Goal: Register for event/course

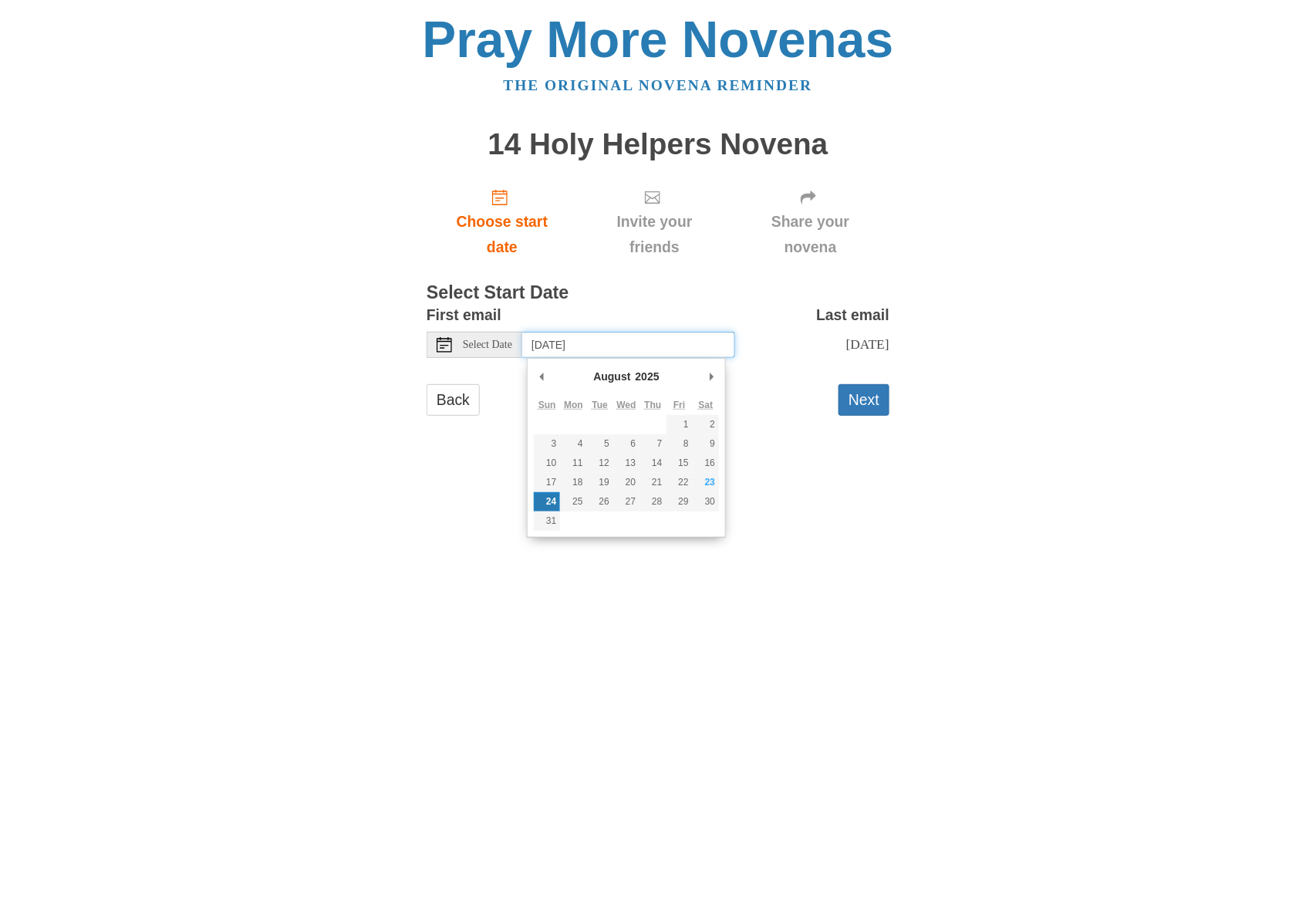
click at [626, 344] on input "[DATE]" at bounding box center [628, 344] width 213 height 26
type input "[DATE]"
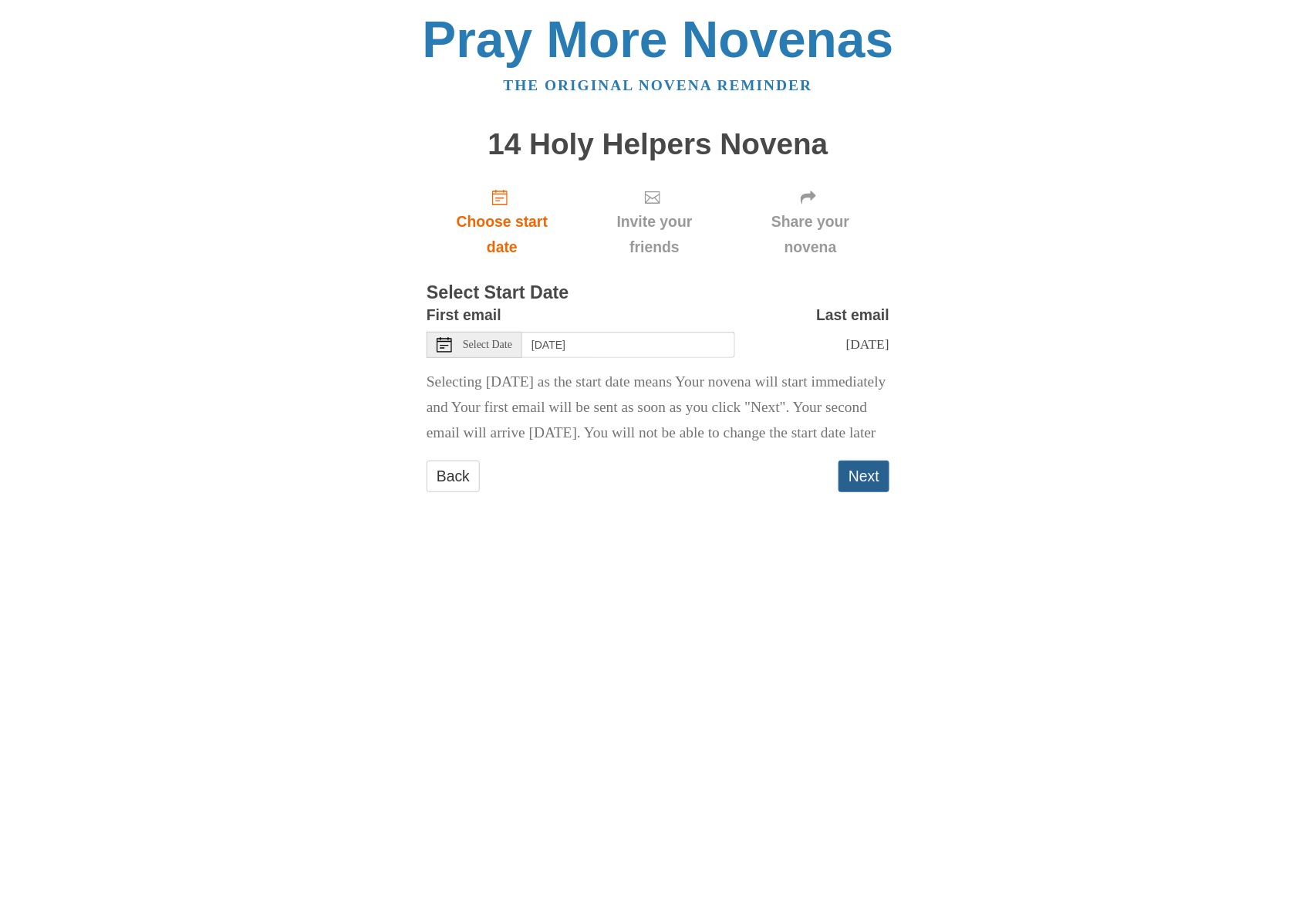
click at [878, 492] on button "Next" at bounding box center [864, 476] width 51 height 32
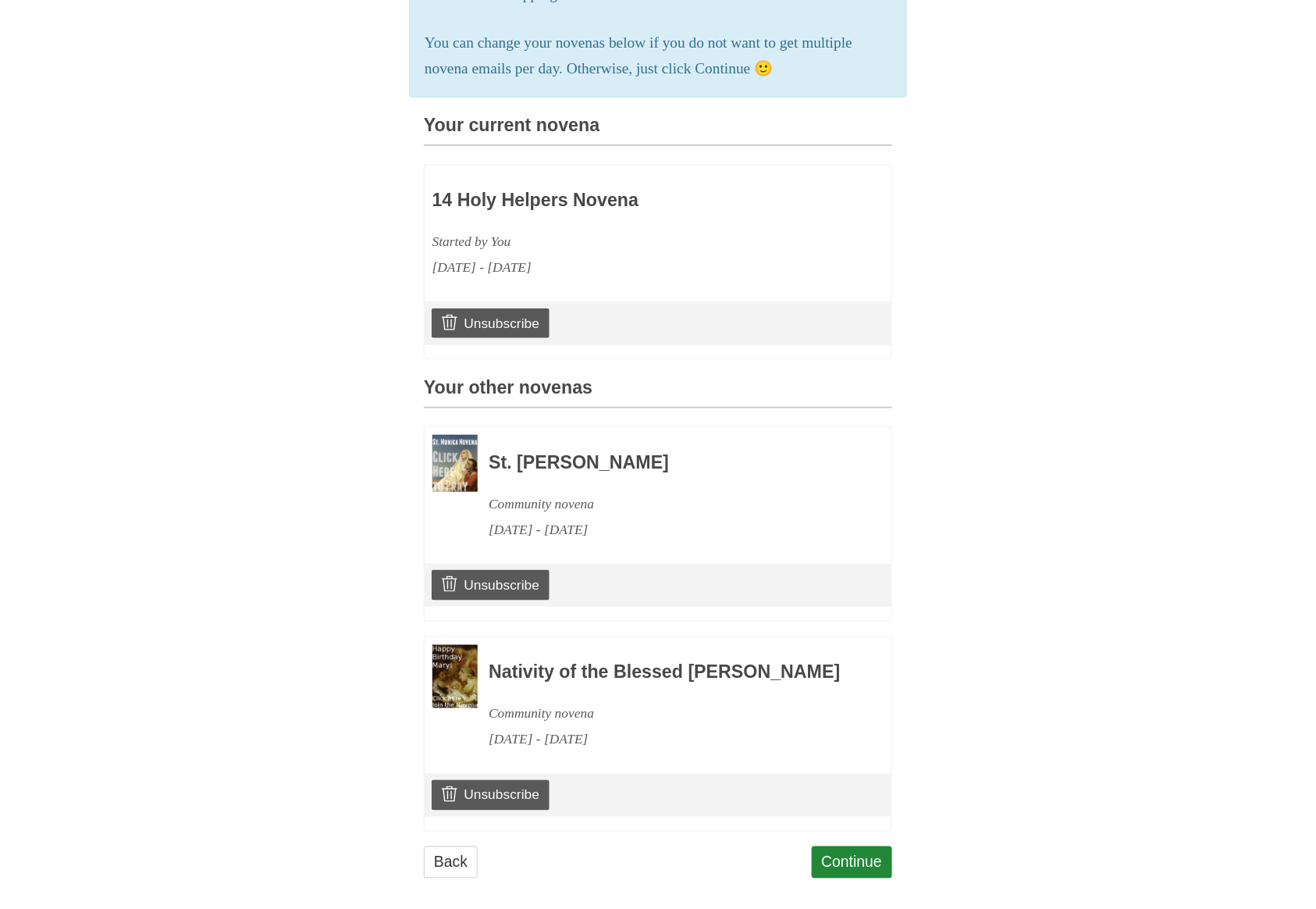
scroll to position [316, 0]
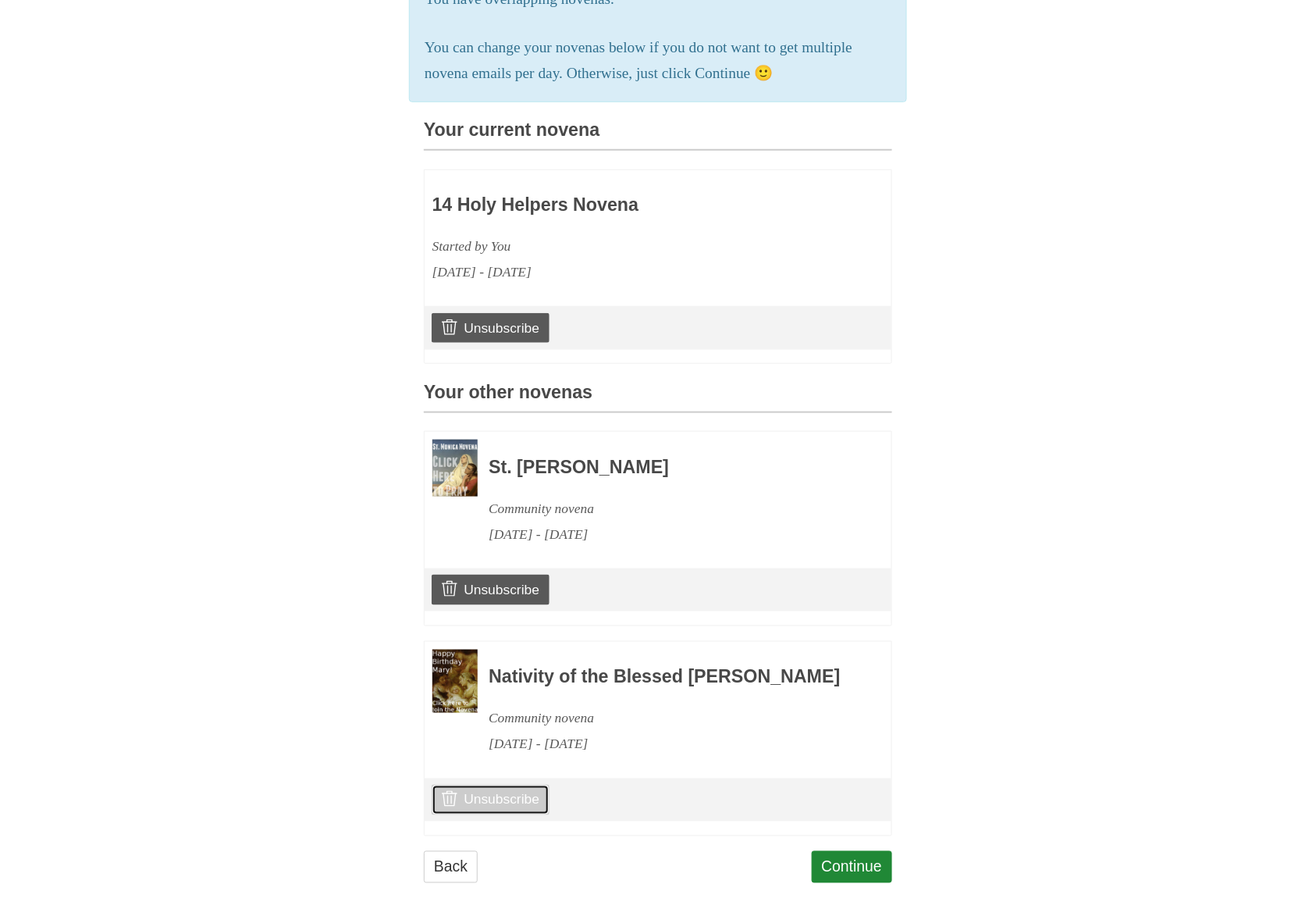
click at [512, 814] on link "Unsubscribe" at bounding box center [491, 799] width 118 height 30
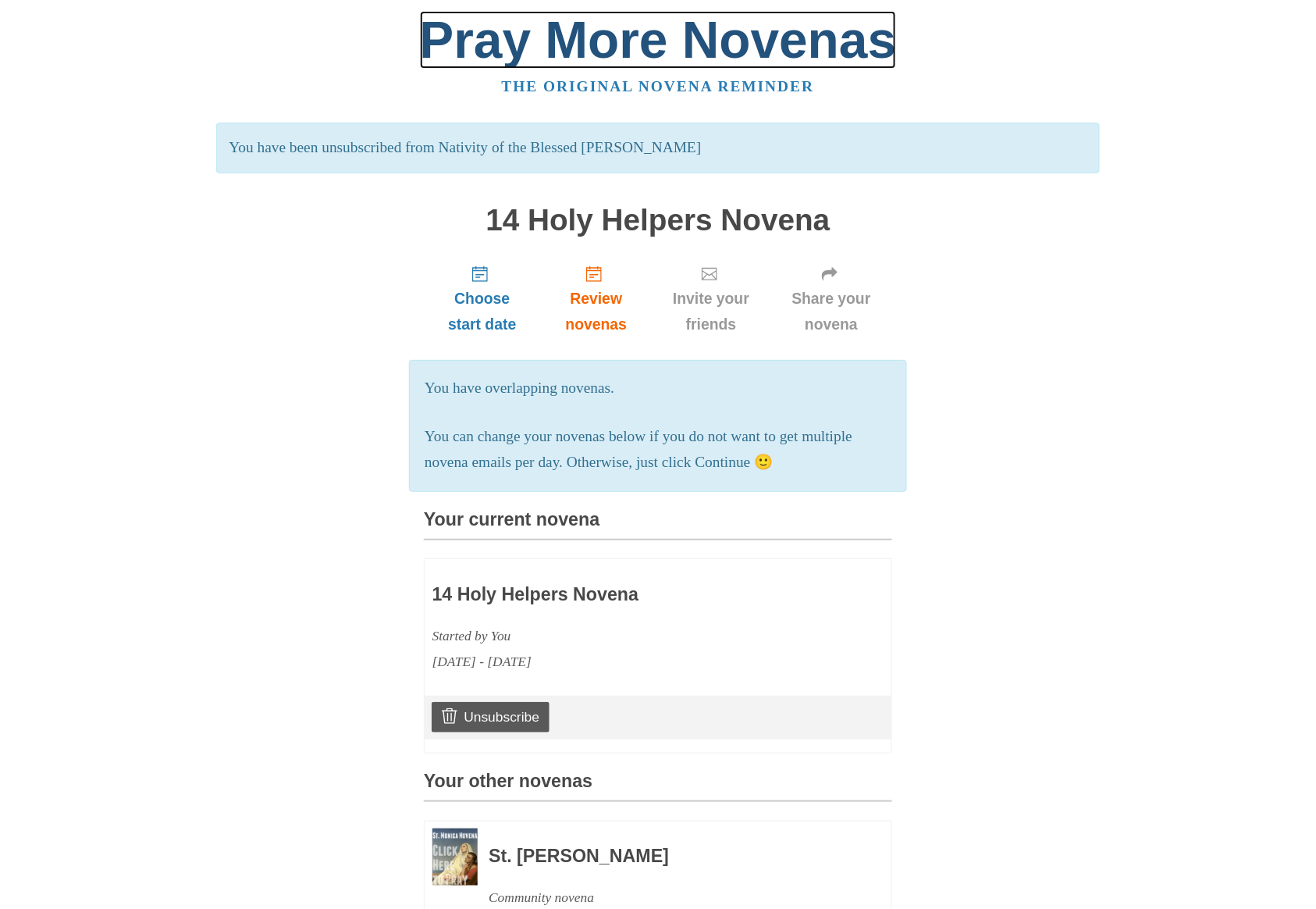
click at [722, 33] on link "Pray More Novenas" at bounding box center [658, 40] width 477 height 57
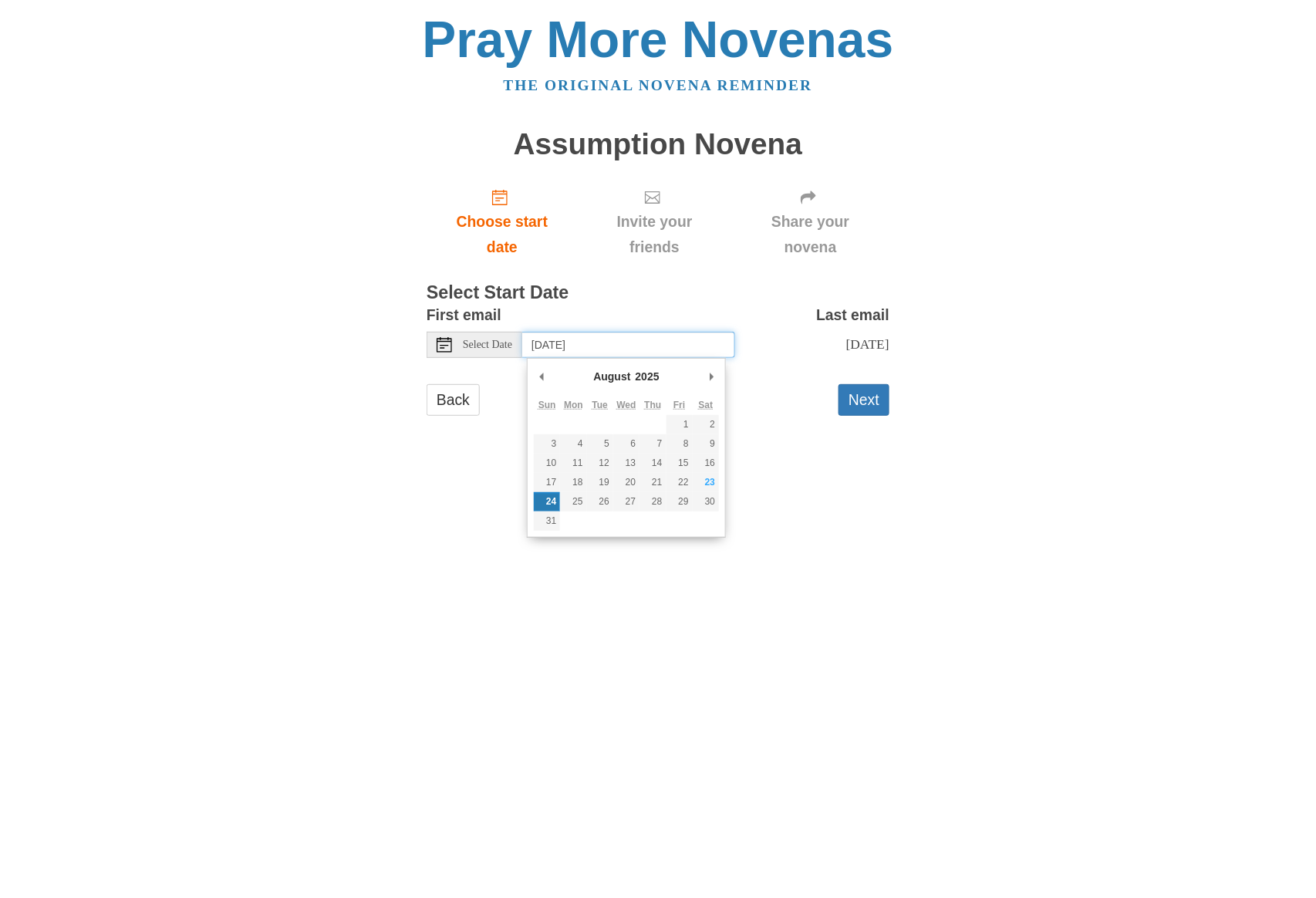
click at [640, 349] on input "[DATE]" at bounding box center [628, 344] width 213 height 26
type input "Saturday, August 23rd"
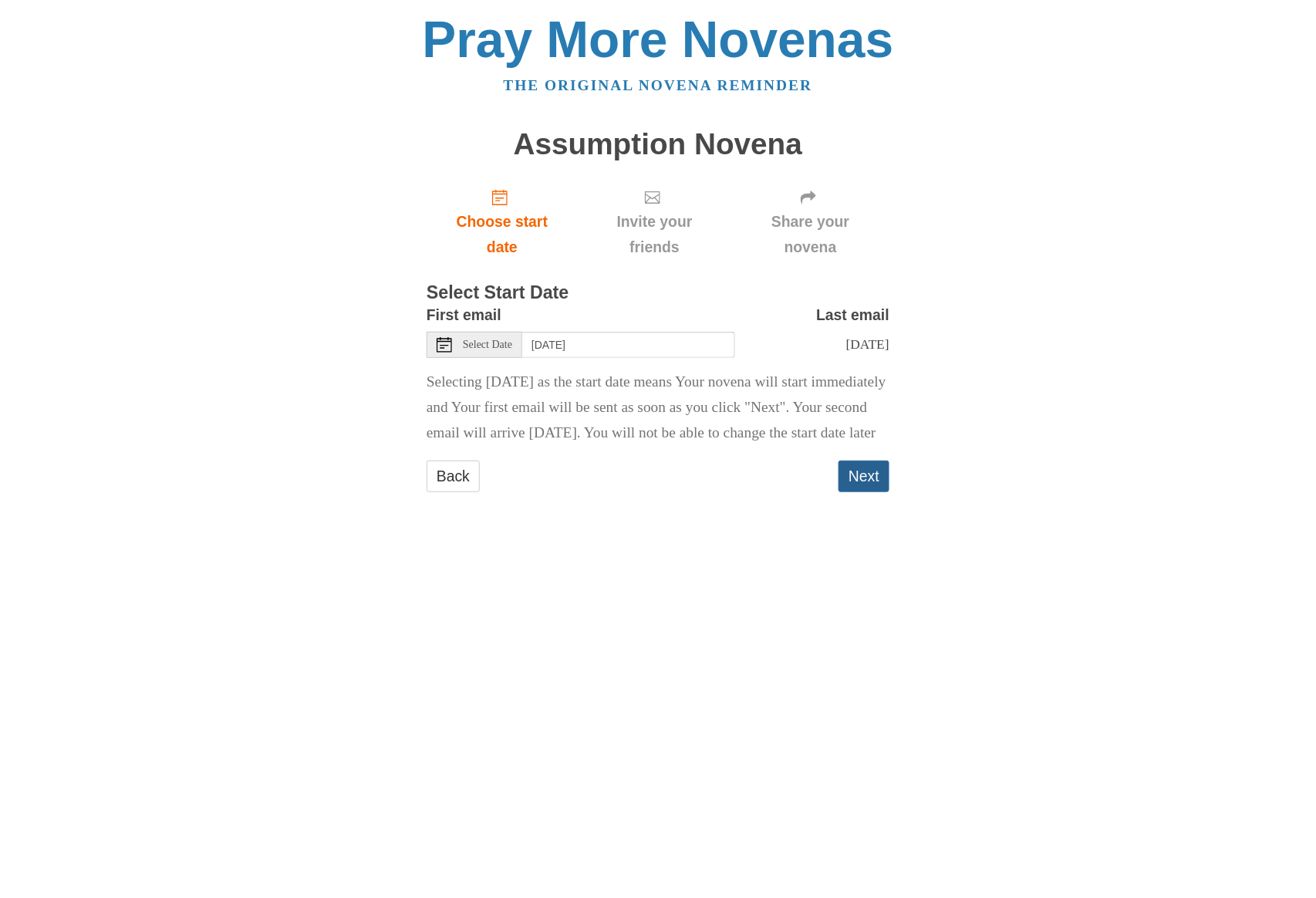
click at [875, 492] on button "Next" at bounding box center [864, 476] width 51 height 32
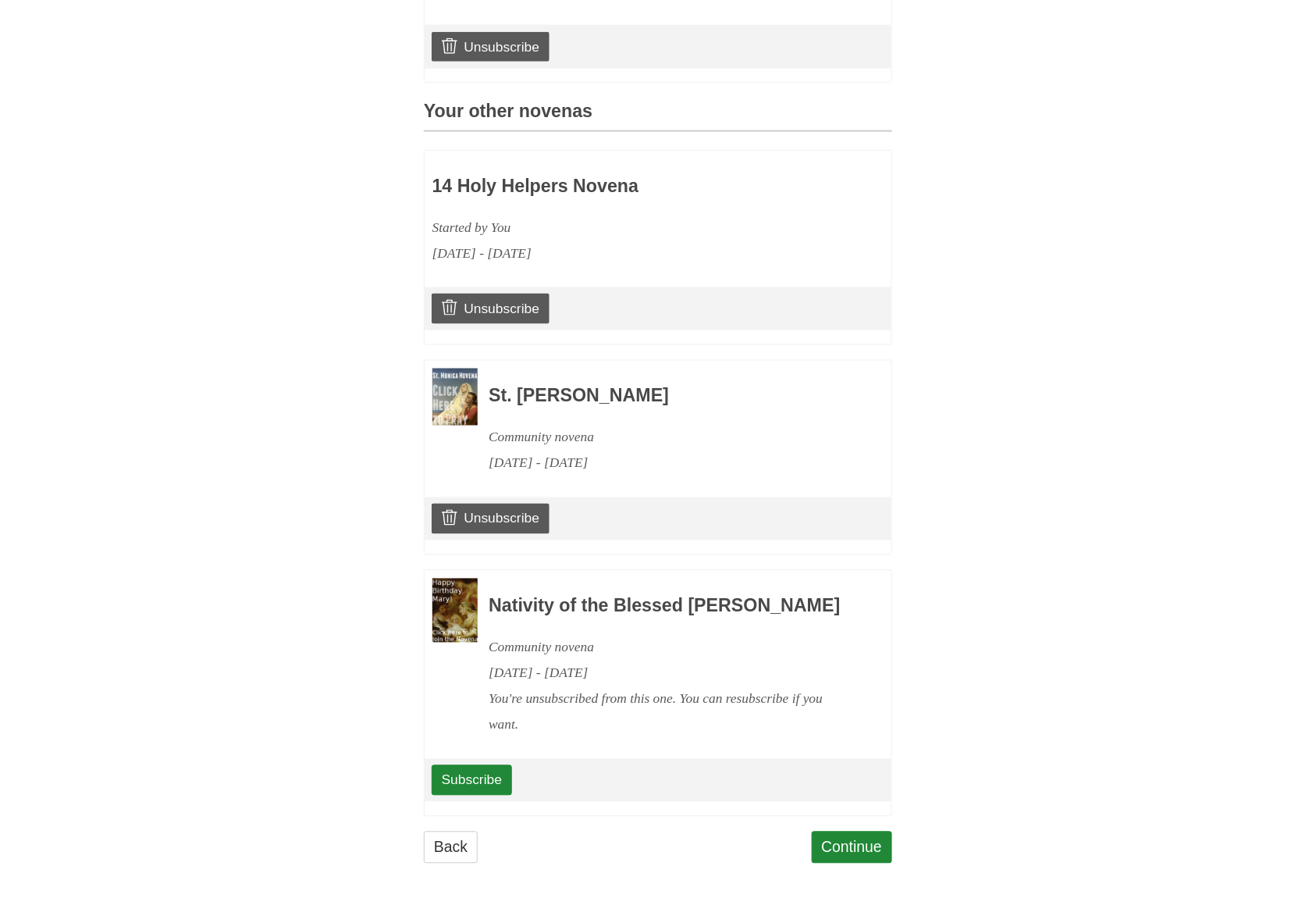
scroll to position [620, 0]
click at [846, 856] on link "Continue" at bounding box center [852, 847] width 81 height 32
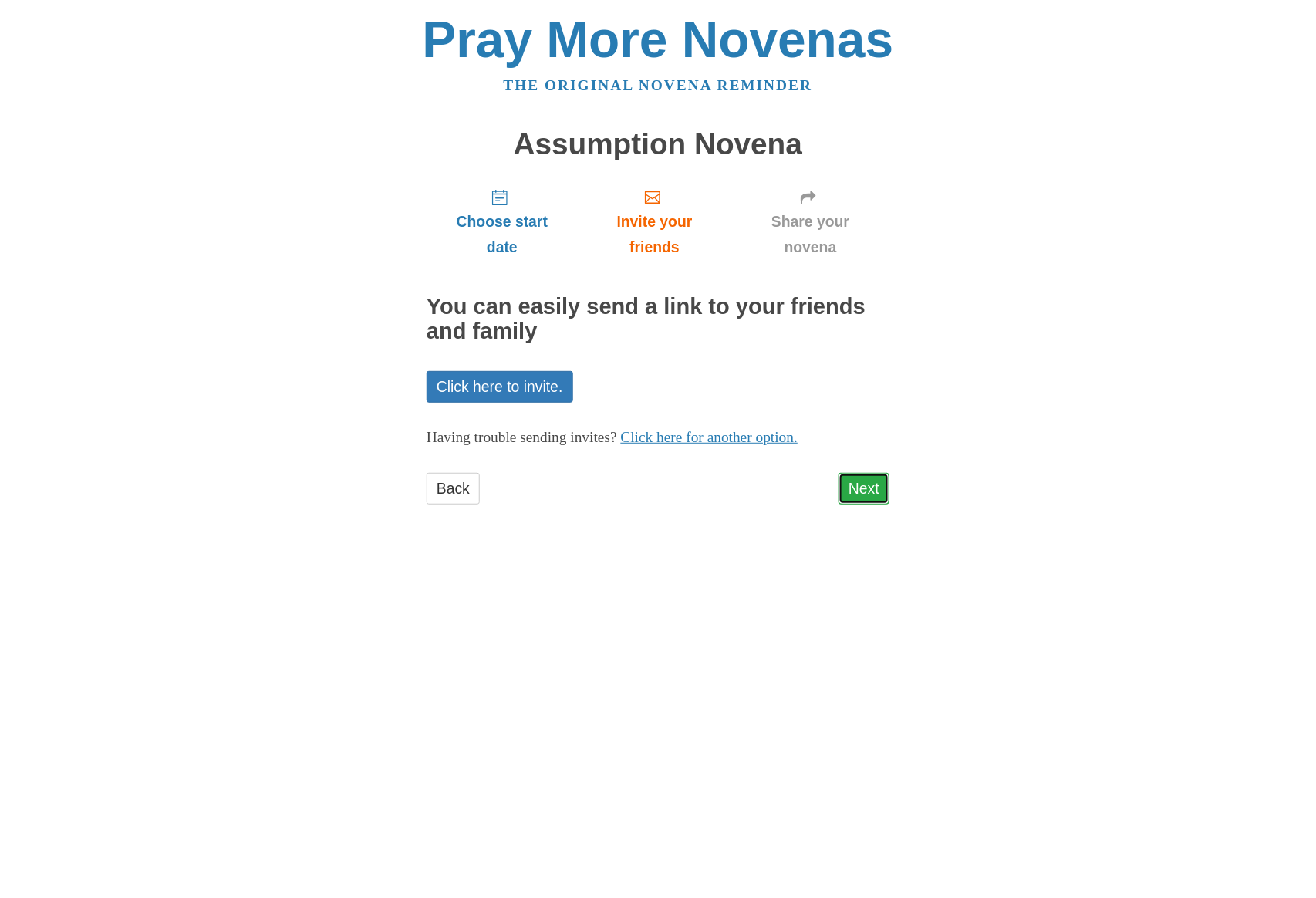
click at [862, 479] on link "Next" at bounding box center [864, 489] width 51 height 32
